Goal: Check status: Check status

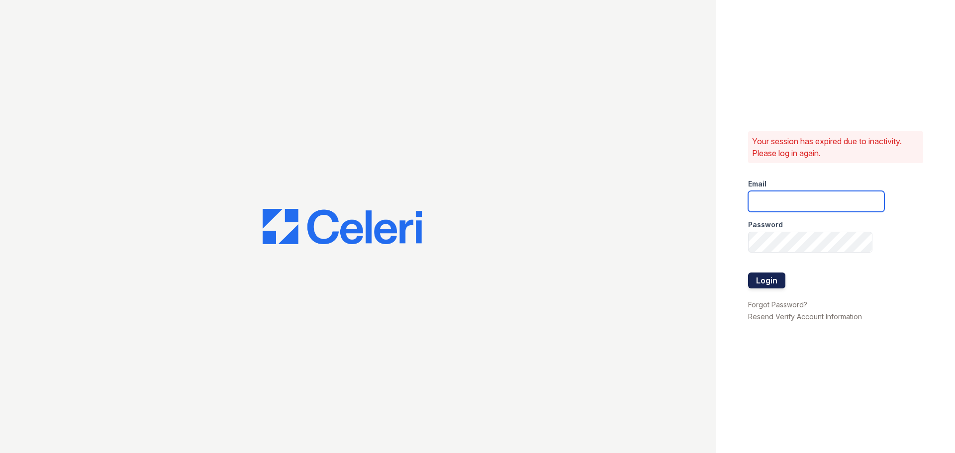
type input "[PERSON_NAME][EMAIL_ADDRESS][DOMAIN_NAME]"
click at [774, 286] on button "Login" at bounding box center [766, 281] width 37 height 16
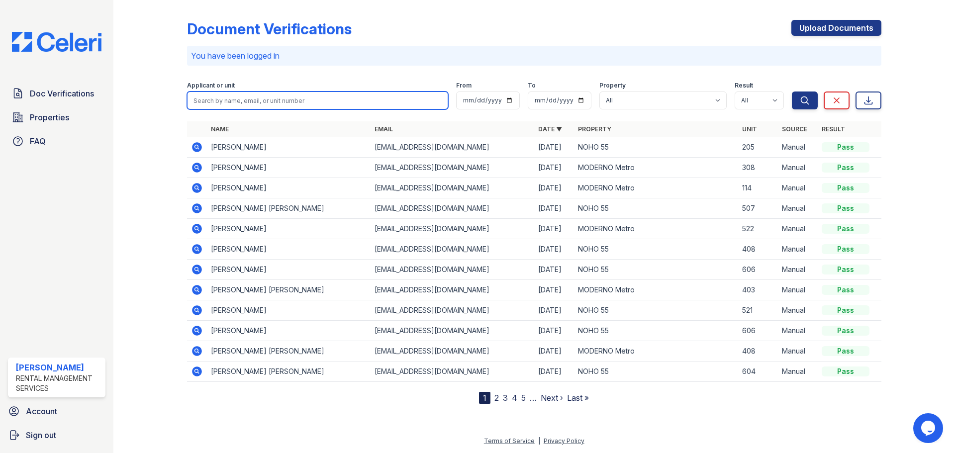
click at [334, 92] on input "search" at bounding box center [317, 101] width 261 height 18
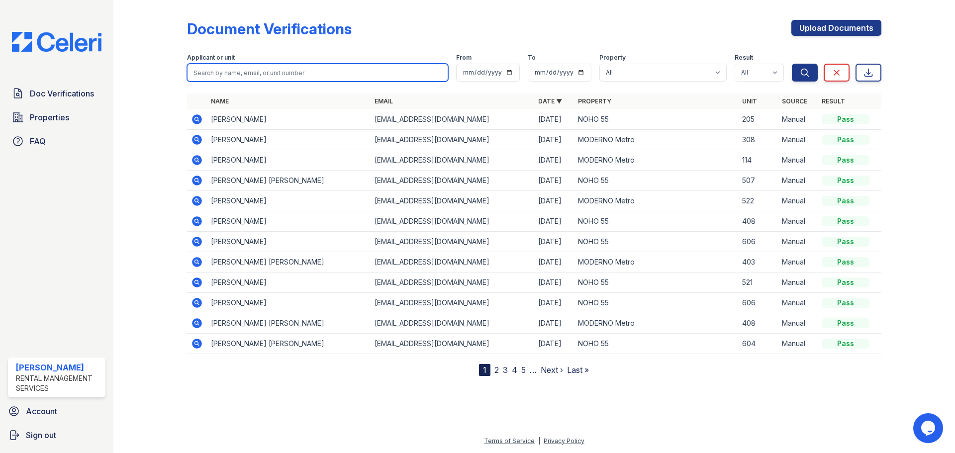
click at [244, 78] on input "search" at bounding box center [317, 73] width 261 height 18
type input "denis"
click at [792, 64] on button "Search" at bounding box center [805, 73] width 26 height 18
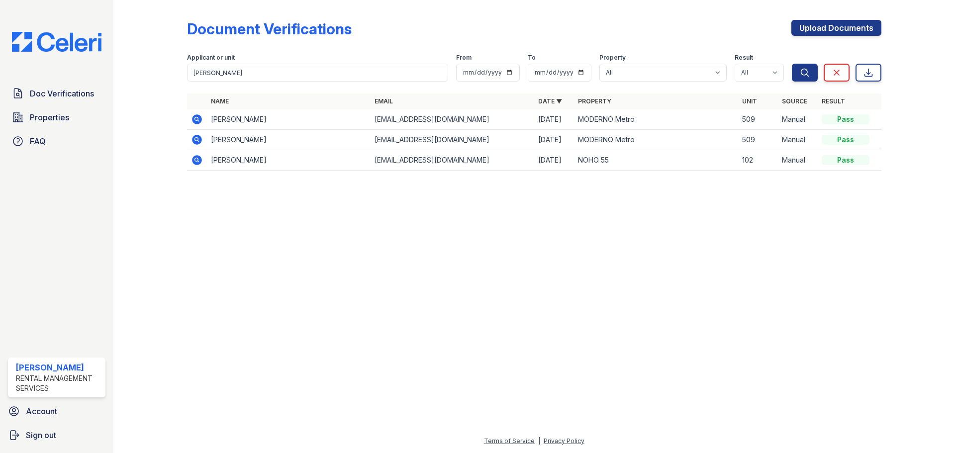
drag, startPoint x: 411, startPoint y: 224, endPoint x: 204, endPoint y: -60, distance: 351.9
